Goal: Task Accomplishment & Management: Manage account settings

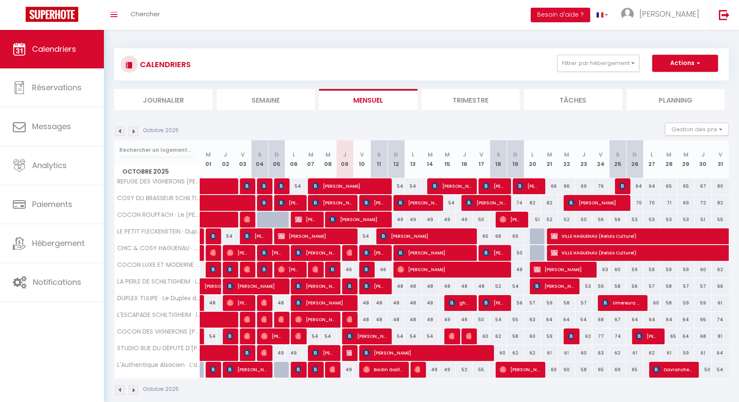
select select
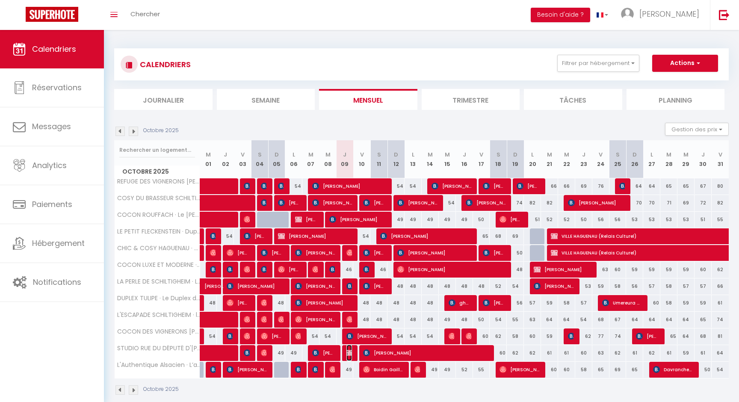
click at [349, 354] on img at bounding box center [350, 353] width 7 height 7
select select "OK"
select select "KO"
select select "0"
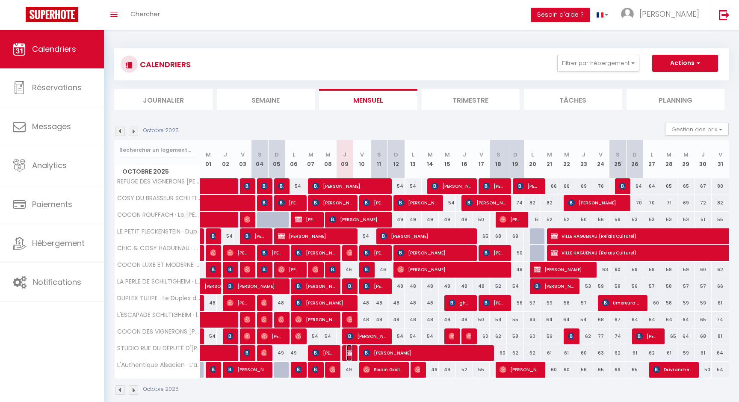
select select "1"
select select
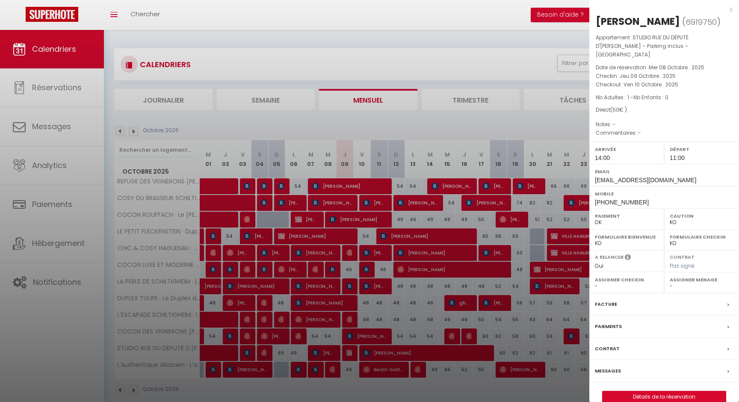
click at [620, 22] on div "[PERSON_NAME]" at bounding box center [638, 22] width 84 height 14
copy div "[PERSON_NAME]"
click at [643, 18] on div "[PERSON_NAME]" at bounding box center [638, 22] width 84 height 14
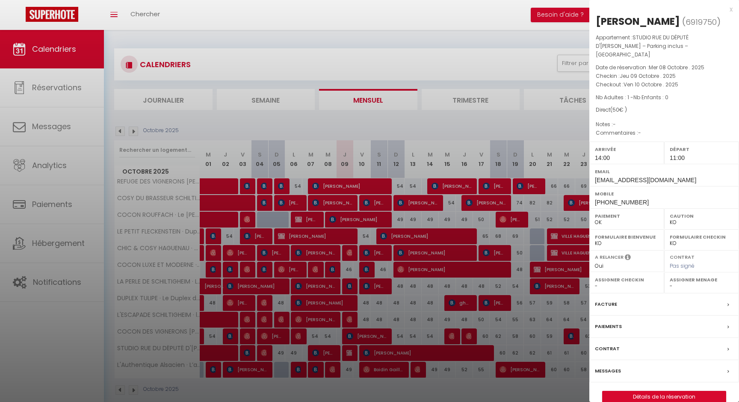
copy div "[PERSON_NAME]"
